Goal: Navigation & Orientation: Find specific page/section

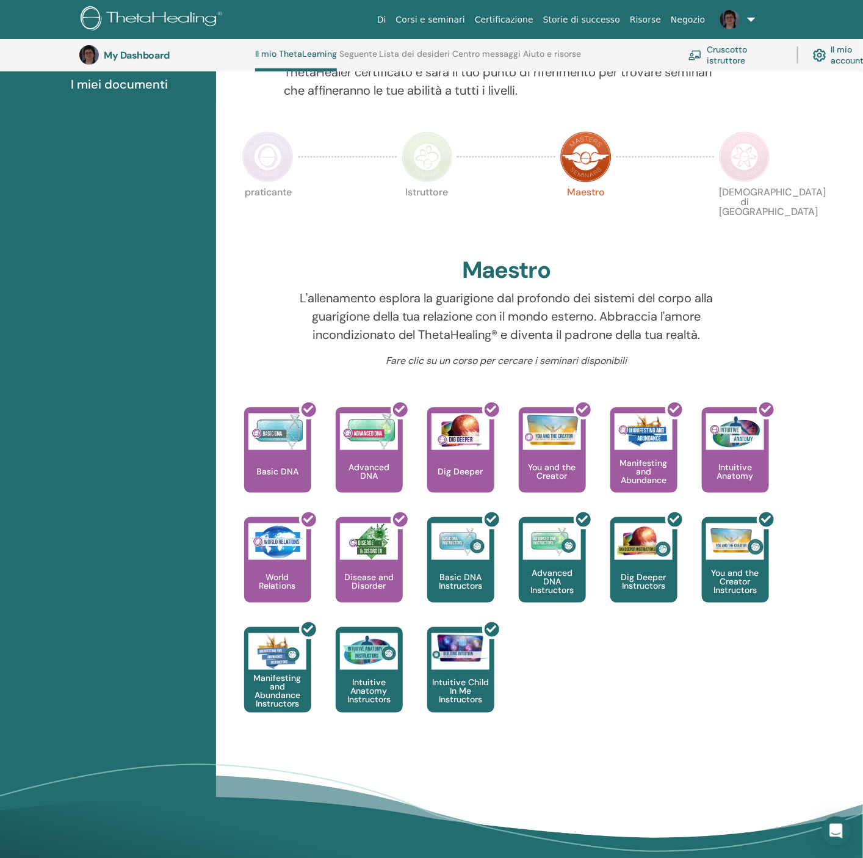
scroll to position [123, 0]
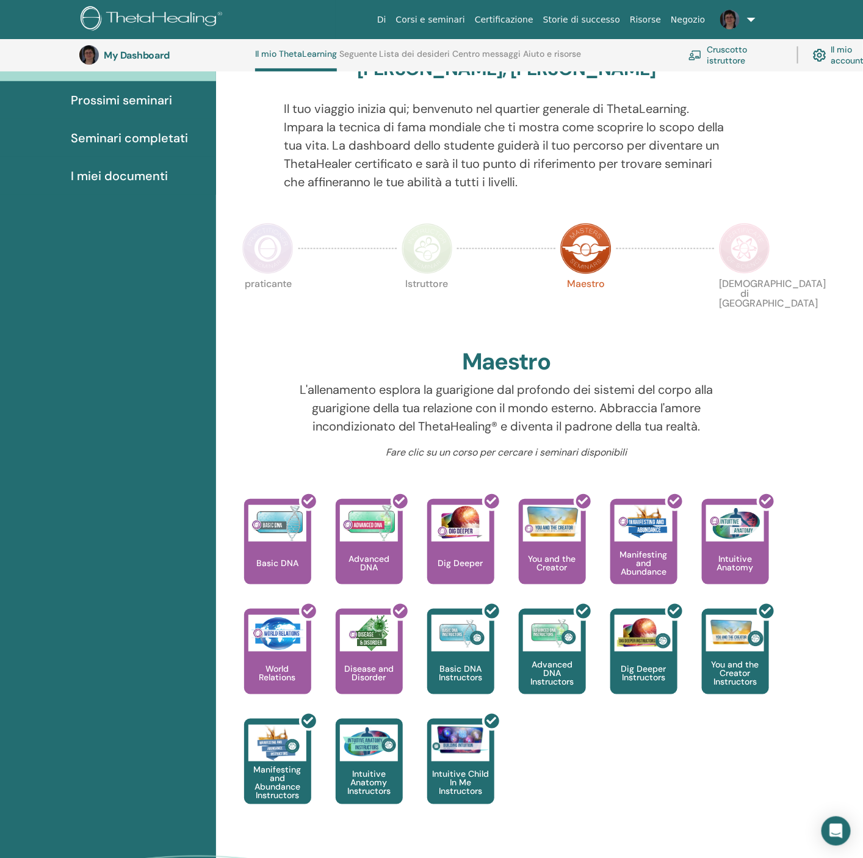
click at [426, 245] on img at bounding box center [427, 248] width 51 height 51
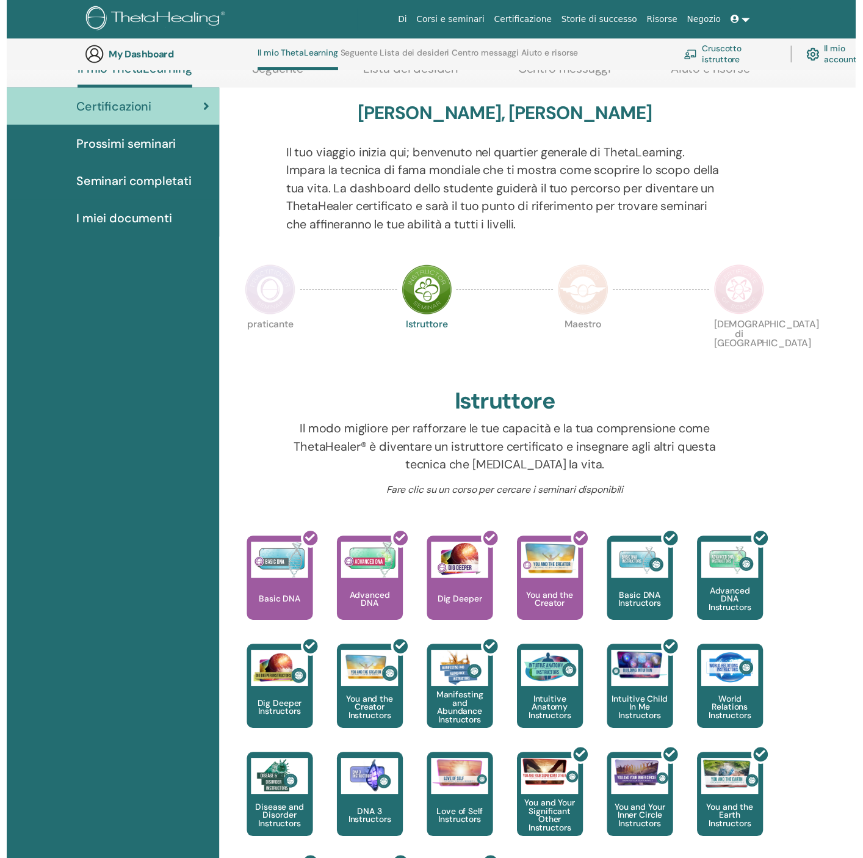
scroll to position [398, 0]
